Goal: Task Accomplishment & Management: Manage account settings

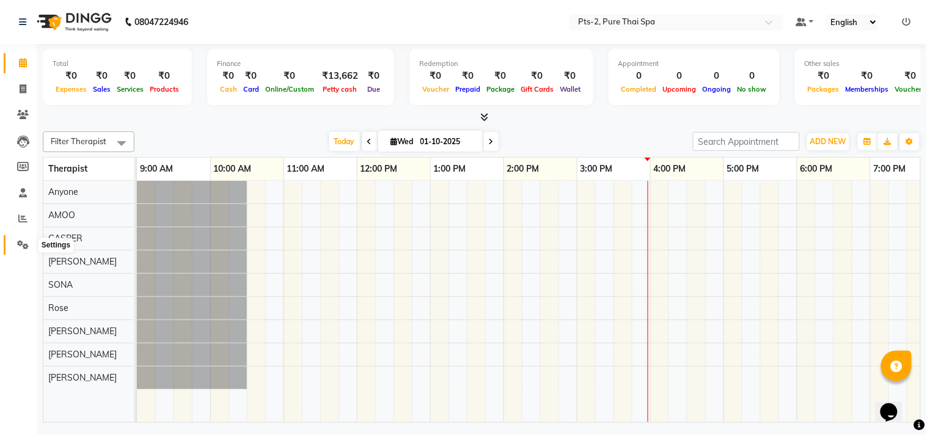
click at [23, 243] on icon at bounding box center [23, 244] width 12 height 9
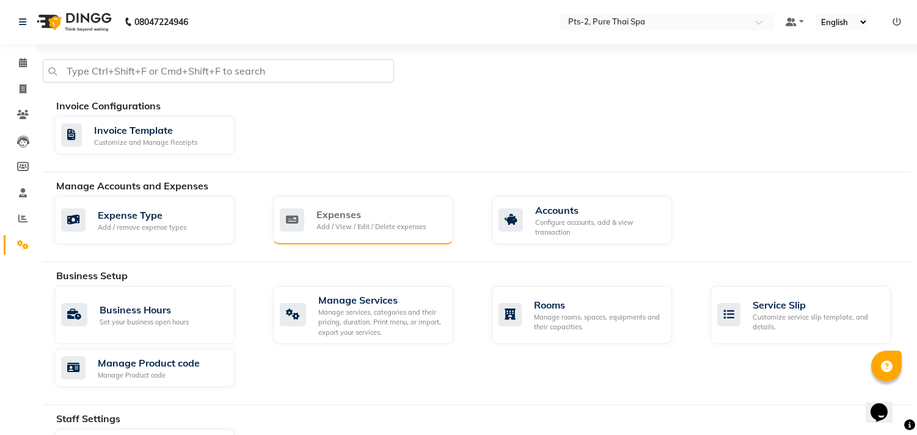
click at [399, 225] on div "Add / View / Edit / Delete expenses" at bounding box center [371, 227] width 109 height 10
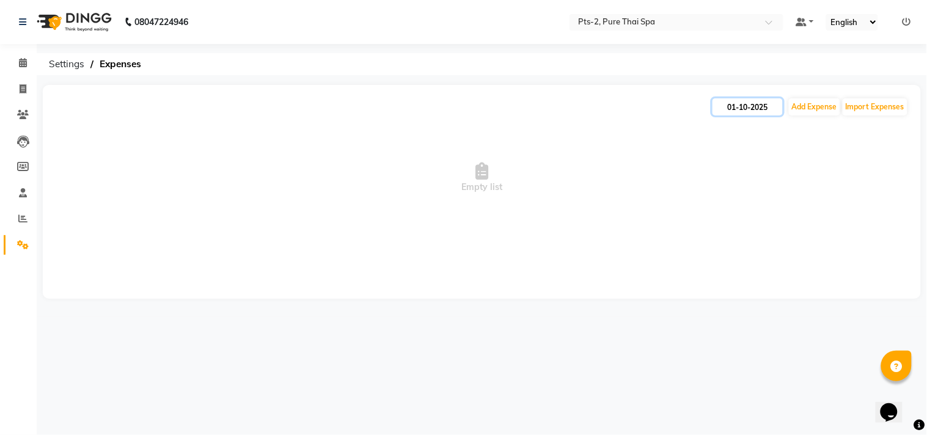
click at [772, 100] on input "01-10-2025" at bounding box center [748, 106] width 70 height 17
select select "10"
select select "2025"
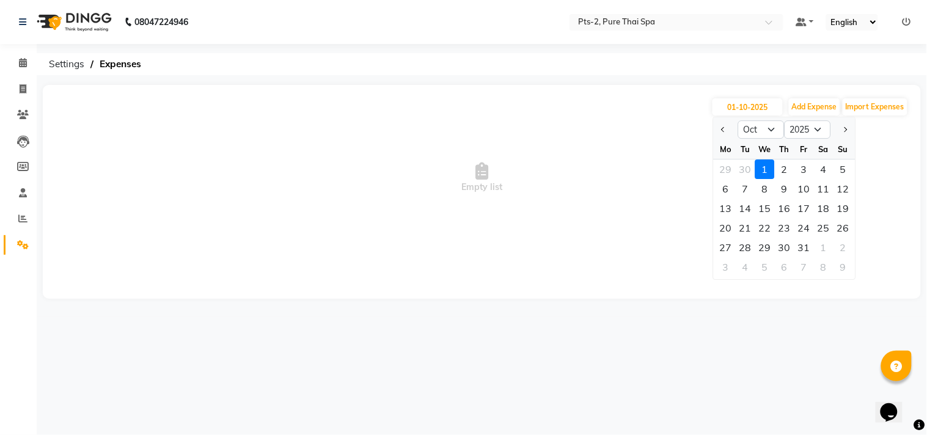
click at [717, 130] on div at bounding box center [726, 130] width 24 height 20
click at [725, 123] on button "Previous month" at bounding box center [724, 130] width 10 height 20
select select "9"
click at [744, 246] on div "30" at bounding box center [746, 248] width 20 height 20
type input "[DATE]"
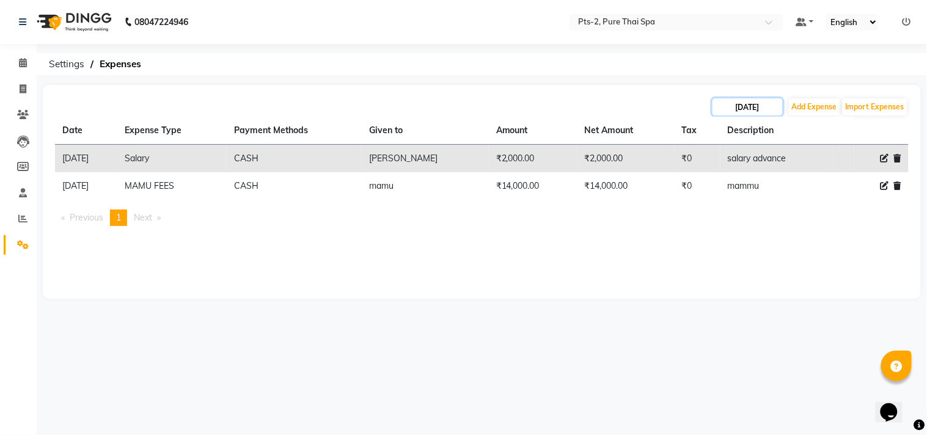
click at [770, 108] on input "[DATE]" at bounding box center [748, 106] width 70 height 17
select select "9"
select select "2025"
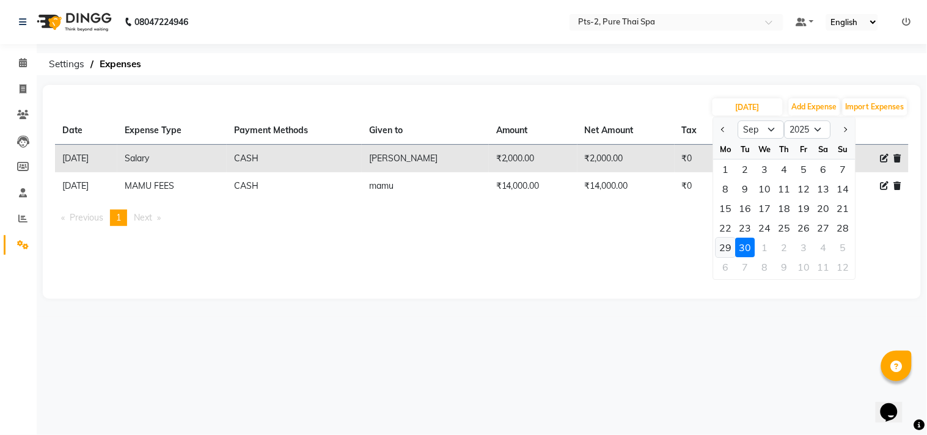
click at [727, 241] on div "29" at bounding box center [726, 248] width 20 height 20
type input "[DATE]"
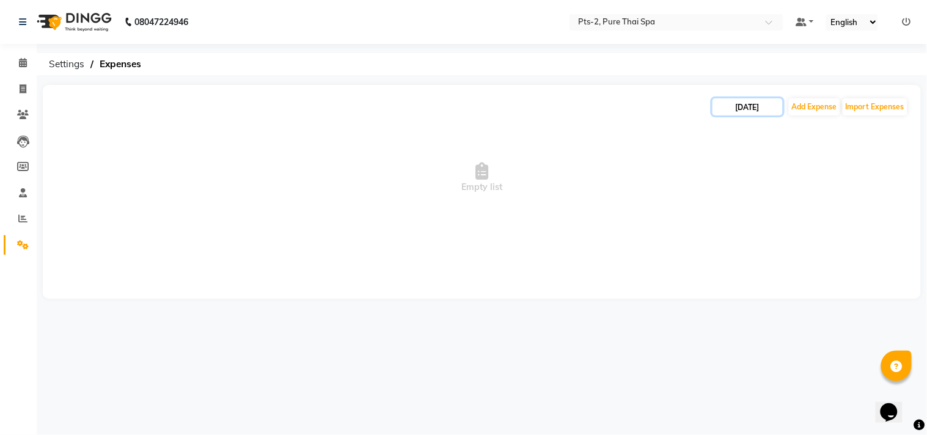
click at [761, 106] on input "[DATE]" at bounding box center [748, 106] width 70 height 17
select select "9"
select select "2025"
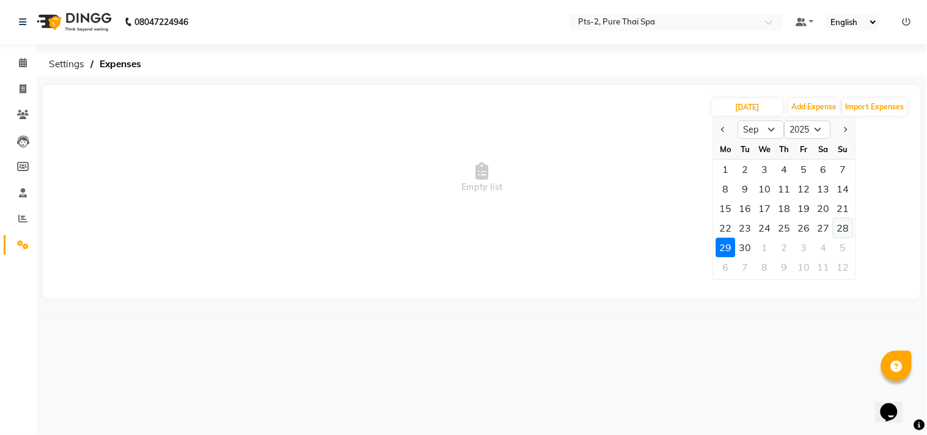
click at [847, 227] on div "28" at bounding box center [844, 228] width 20 height 20
type input "[DATE]"
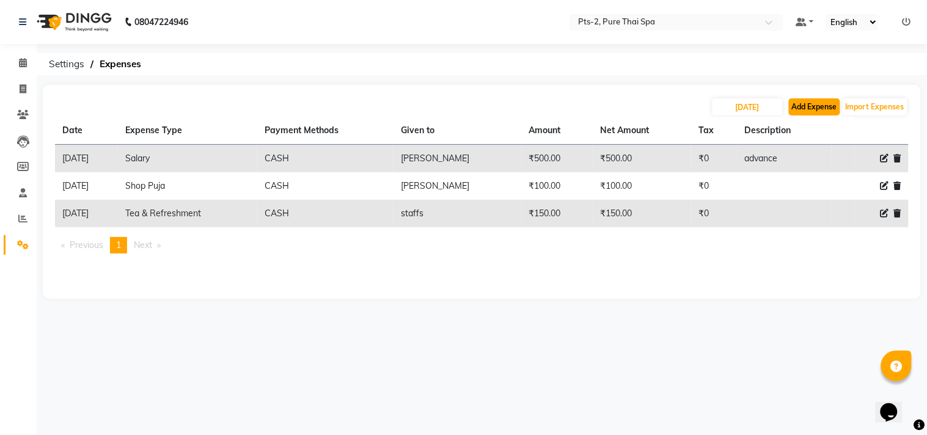
click at [809, 108] on button "Add Expense" at bounding box center [814, 106] width 51 height 17
select select "1"
select select "4317"
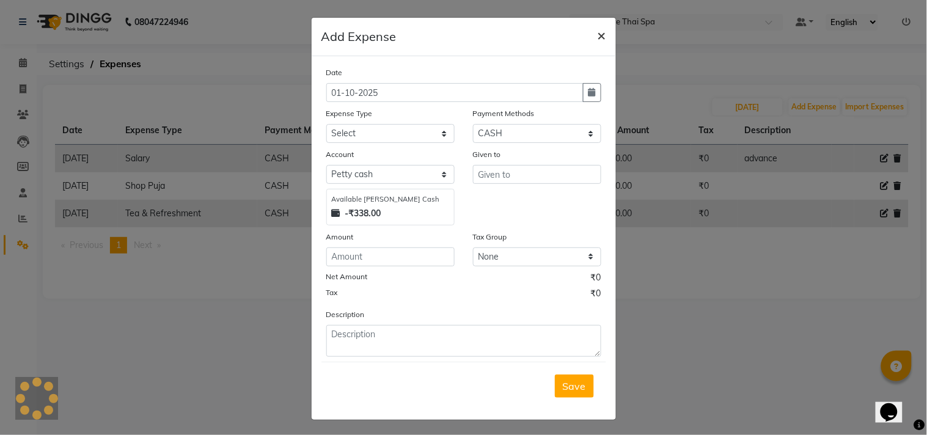
click at [598, 31] on span "×" at bounding box center [602, 35] width 9 height 18
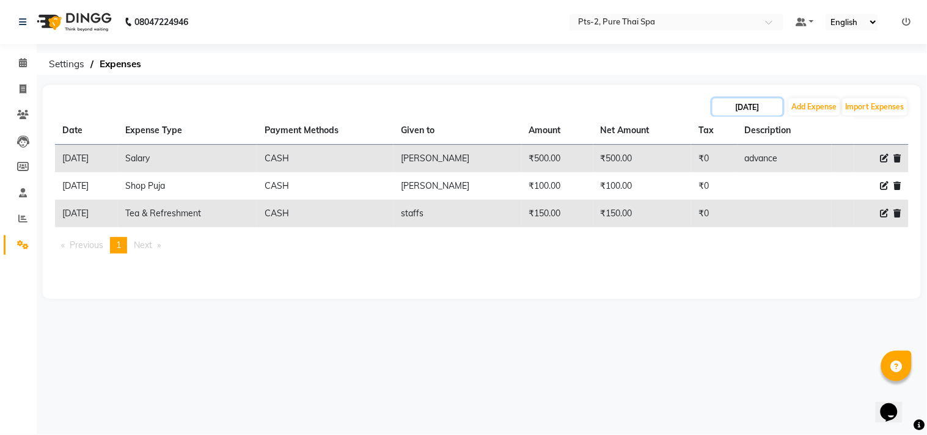
click at [741, 106] on input "[DATE]" at bounding box center [748, 106] width 70 height 17
select select "9"
select select "2025"
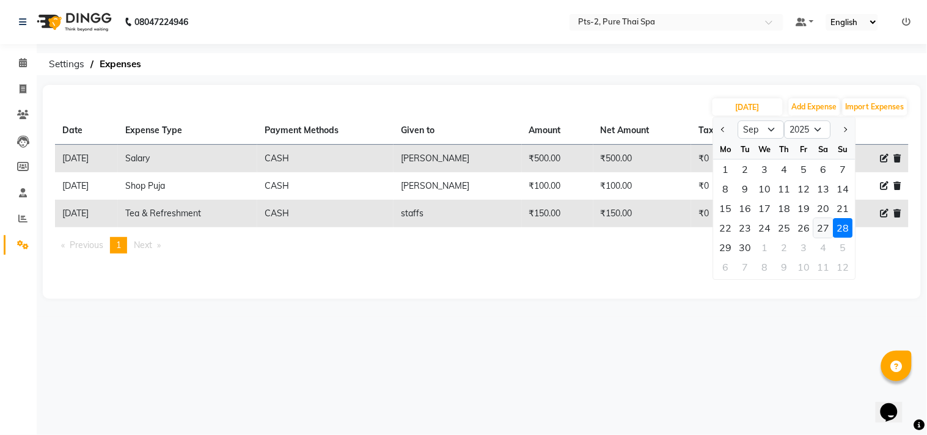
click at [822, 222] on div "27" at bounding box center [824, 228] width 20 height 20
type input "[DATE]"
